Goal: Find contact information

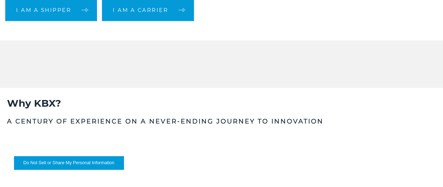
scroll to position [196, 0]
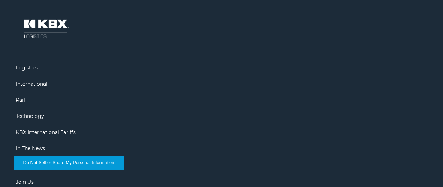
scroll to position [1556, 0]
click at [22, 70] on footer "Logistics International Rail Technology KBX International Tariffs In The News J…" at bounding box center [221, 130] width 443 height 274
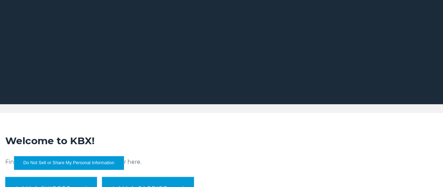
scroll to position [0, 0]
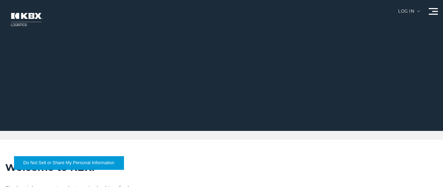
click at [0, 0] on link "Contact Us" at bounding box center [0, 0] width 0 height 0
